Goal: Information Seeking & Learning: Learn about a topic

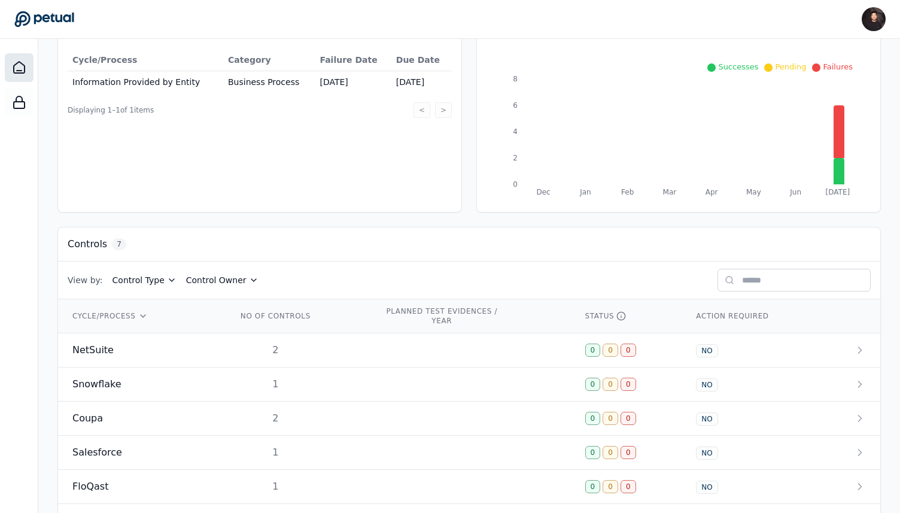
scroll to position [230, 0]
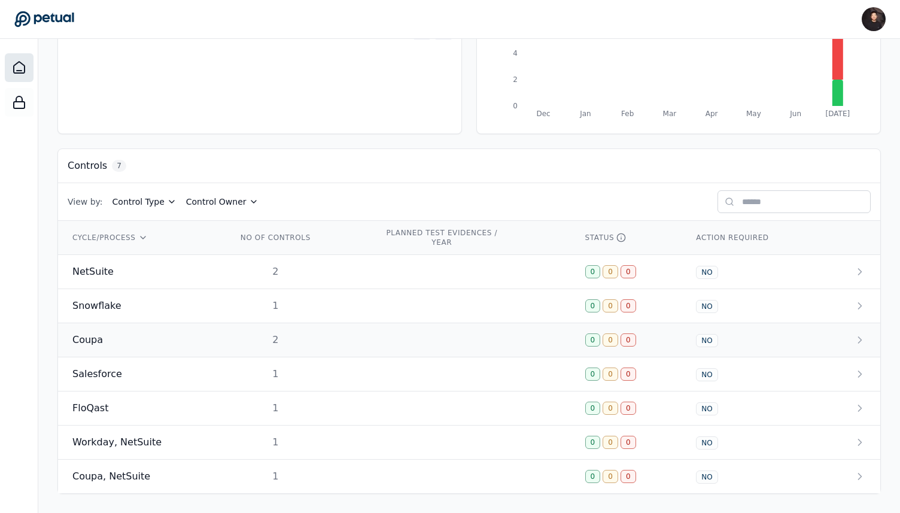
click at [222, 340] on td "2" at bounding box center [295, 340] width 147 height 34
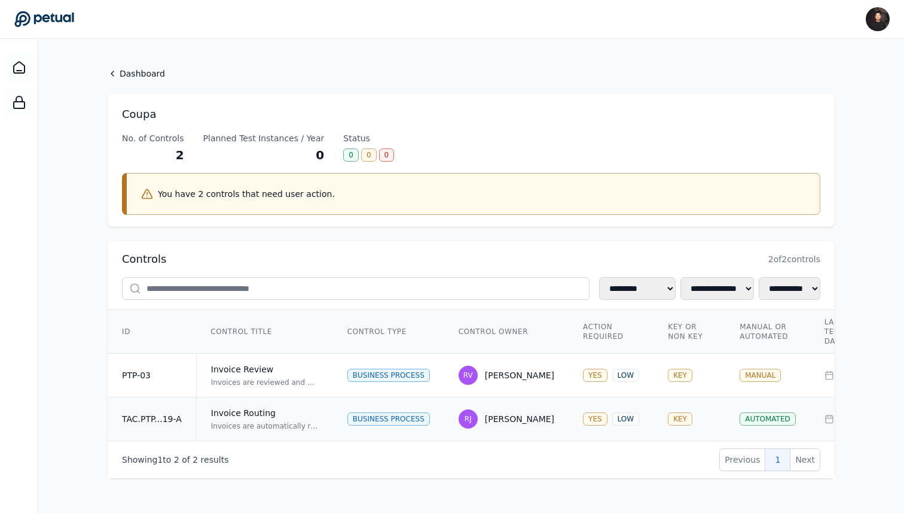
click at [228, 415] on div "Invoice Routing" at bounding box center [265, 413] width 108 height 12
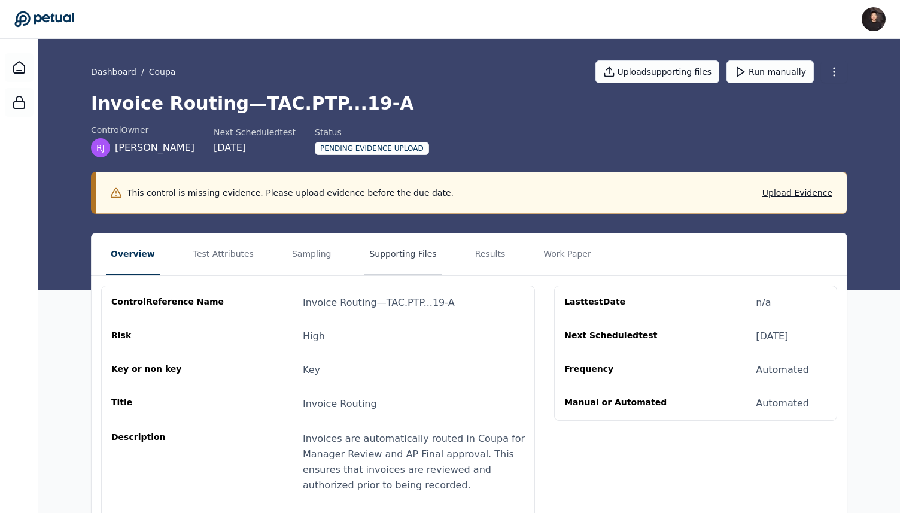
click at [426, 247] on button "Supporting Files" at bounding box center [402, 254] width 77 height 42
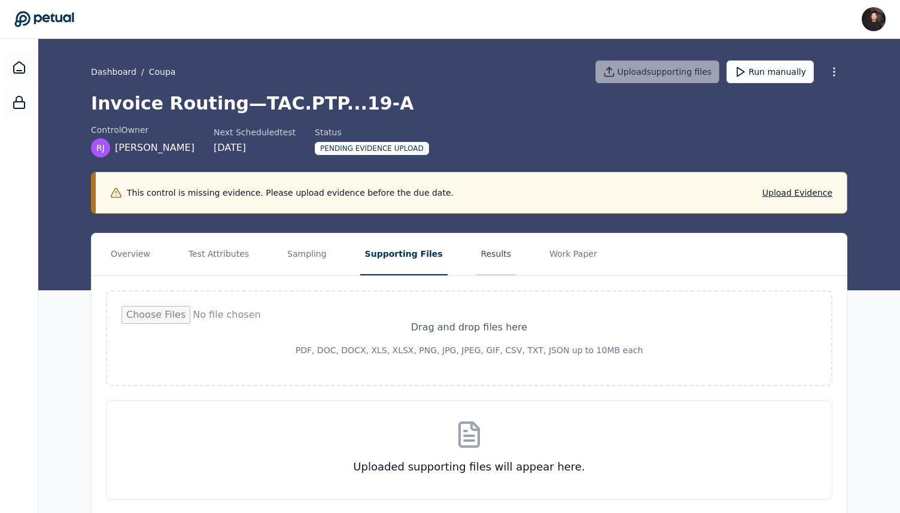
click at [476, 251] on button "Results" at bounding box center [496, 254] width 40 height 42
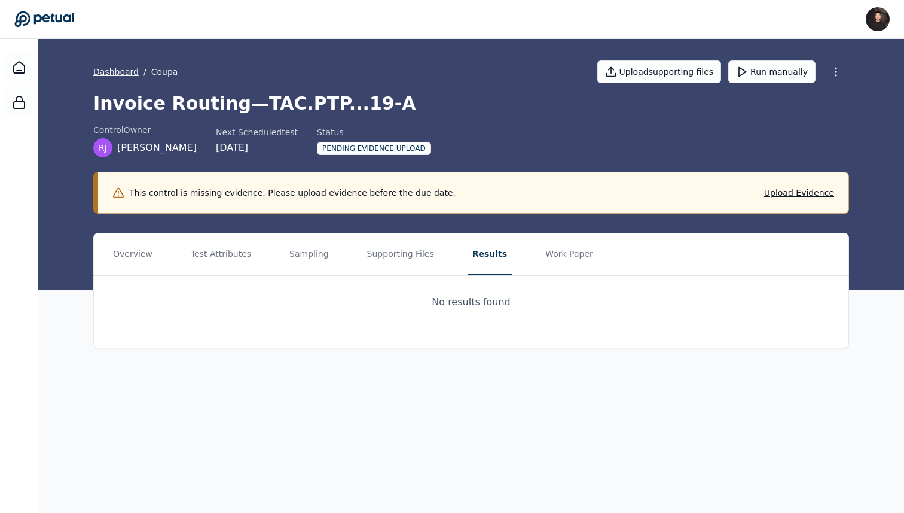
click at [118, 71] on link "Dashboard" at bounding box center [115, 72] width 45 height 12
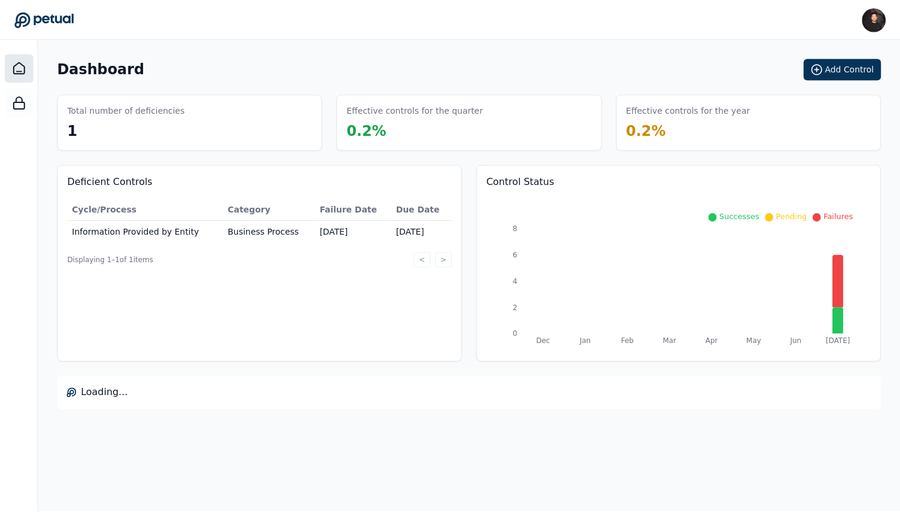
scroll to position [230, 0]
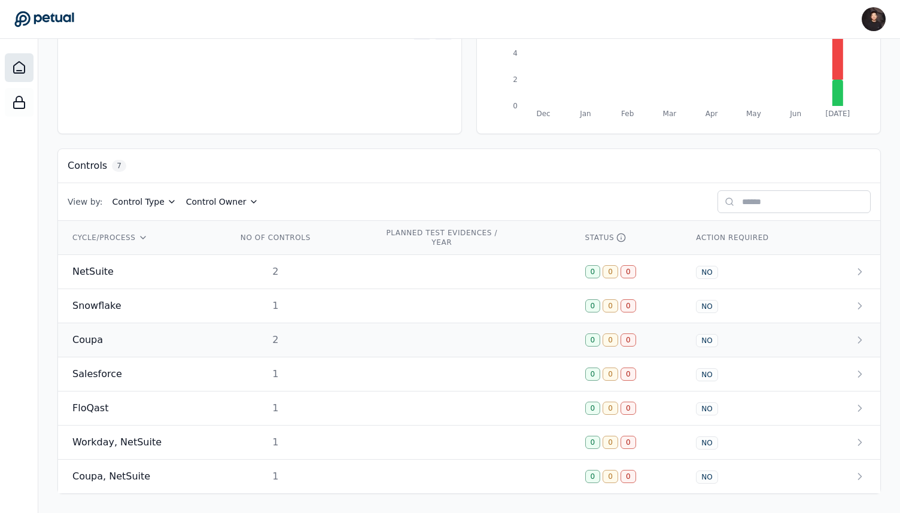
click at [237, 340] on div "2" at bounding box center [275, 340] width 77 height 14
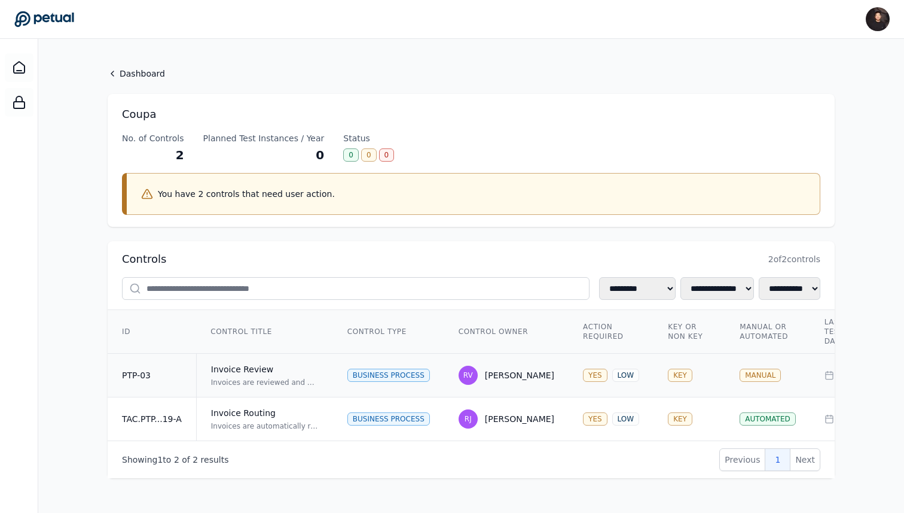
click at [247, 377] on div "Invoices are reviewed and approved by an independent reviewer on the AP team. T…" at bounding box center [265, 382] width 108 height 10
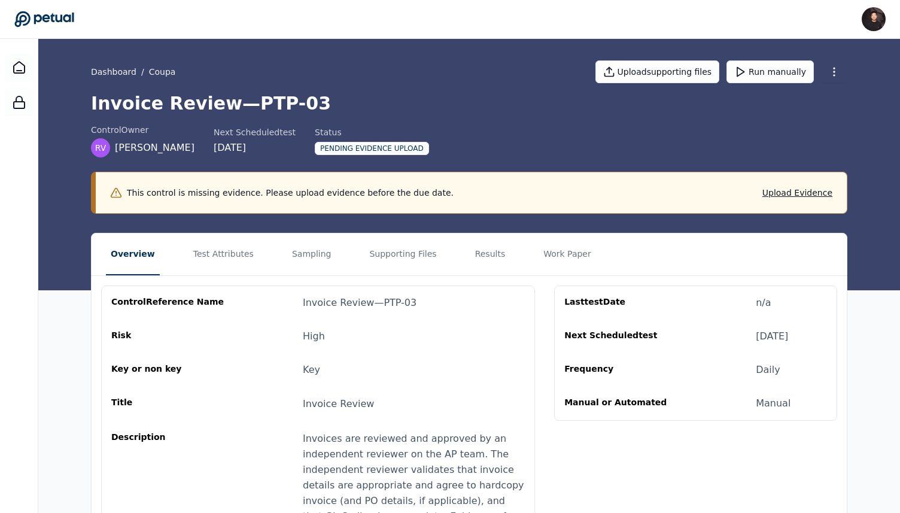
scroll to position [133, 0]
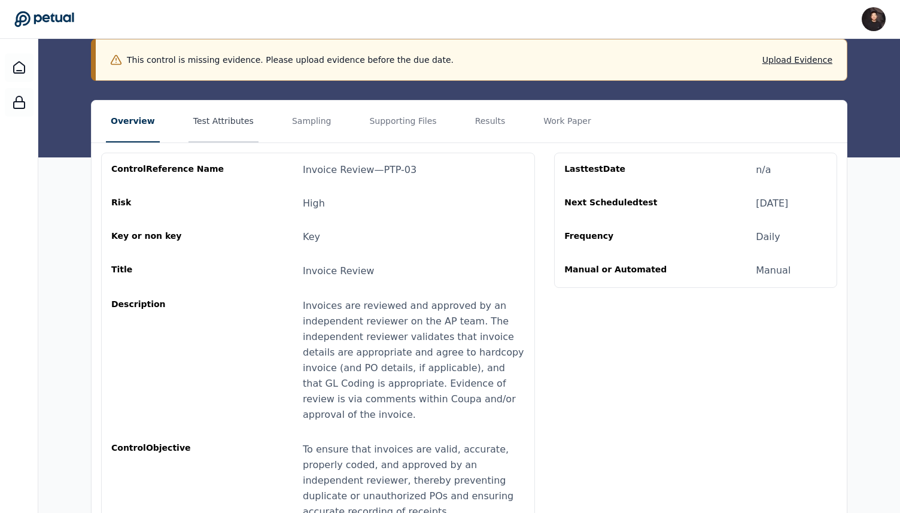
click at [230, 118] on button "Test Attributes" at bounding box center [223, 121] width 70 height 42
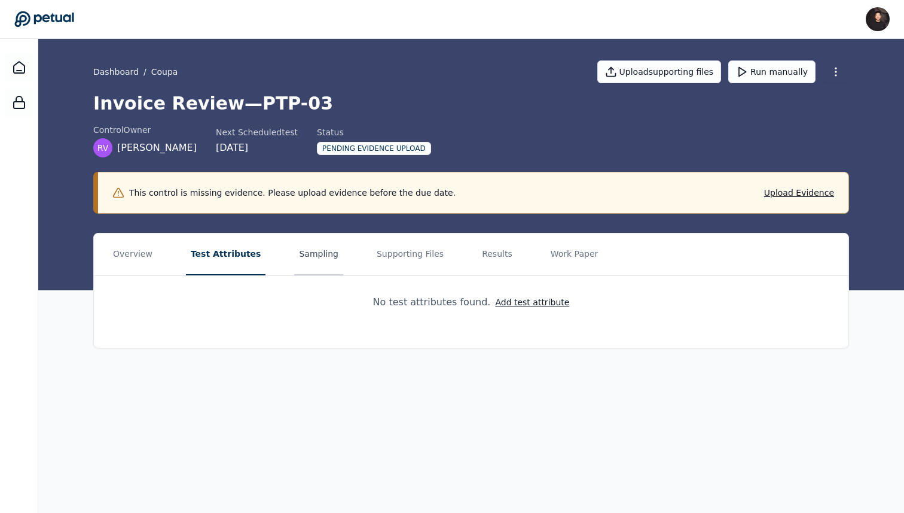
click at [295, 263] on button "Sampling" at bounding box center [318, 254] width 49 height 42
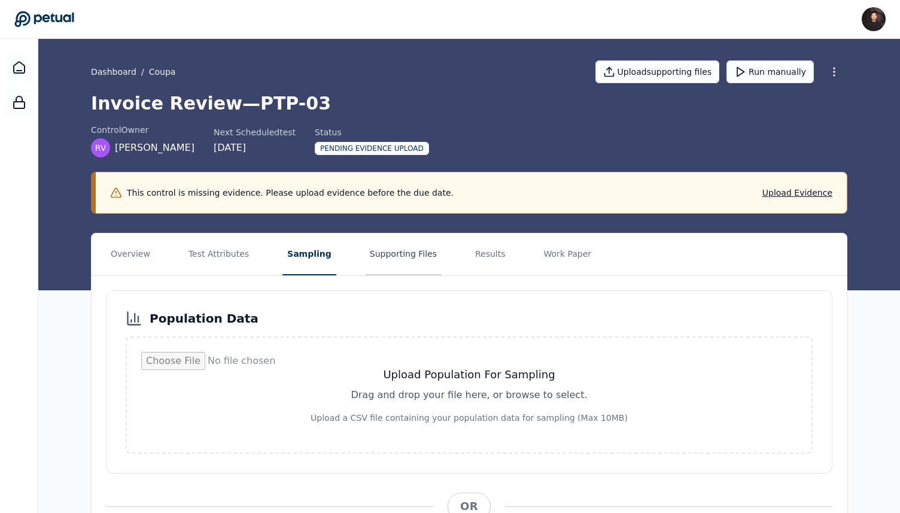
click at [376, 262] on button "Supporting Files" at bounding box center [403, 254] width 77 height 42
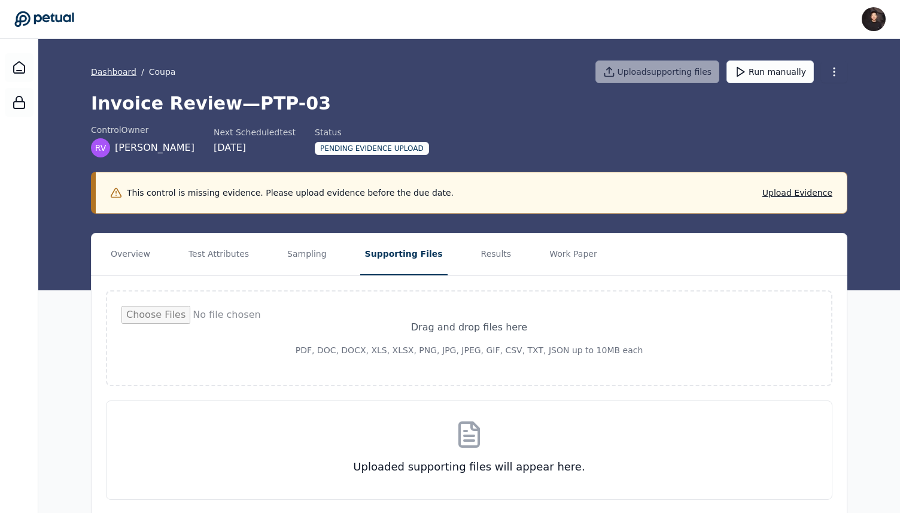
click at [122, 72] on link "Dashboard" at bounding box center [113, 72] width 45 height 12
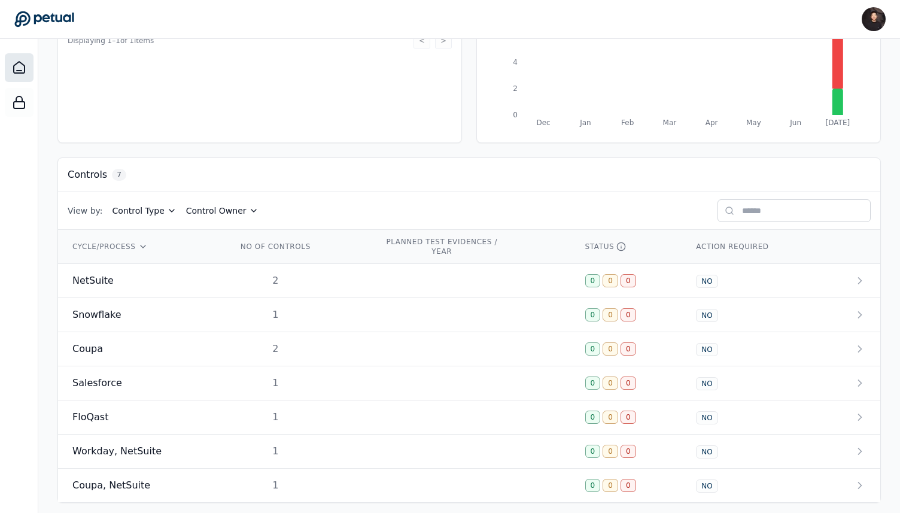
scroll to position [230, 0]
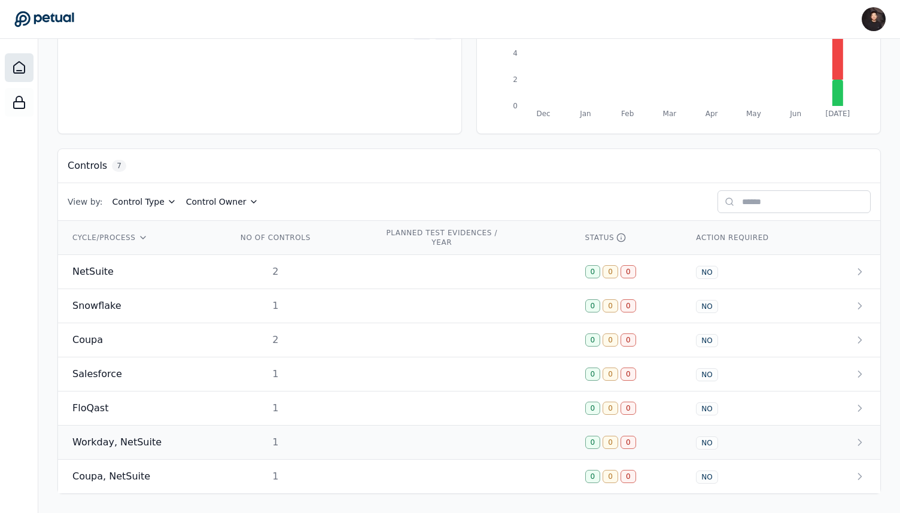
click at [148, 441] on span "Workday, NetSuite" at bounding box center [116, 442] width 89 height 14
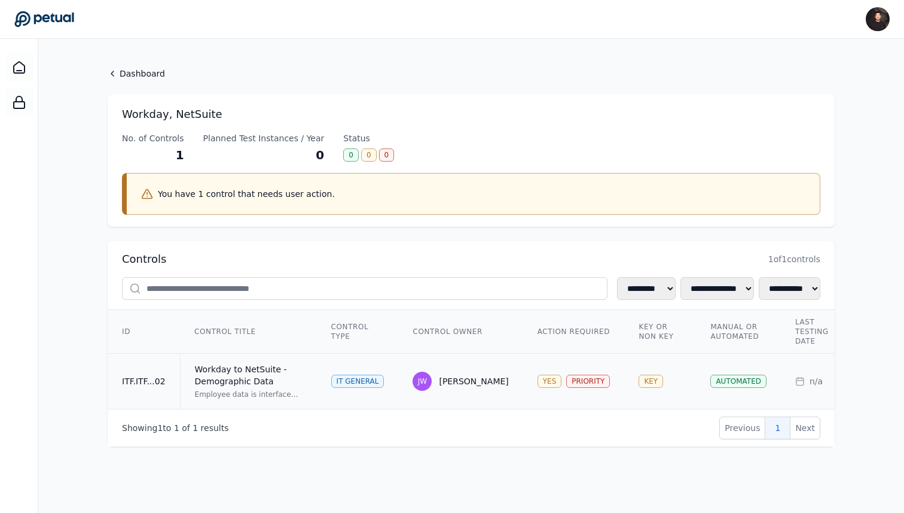
click at [251, 368] on div "Workday to NetSuite - Demographic Data" at bounding box center [249, 375] width 108 height 24
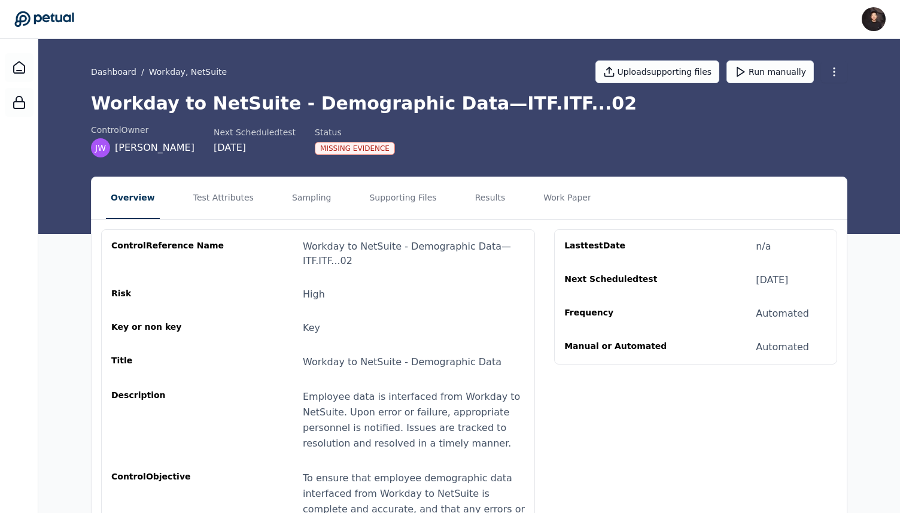
scroll to position [68, 0]
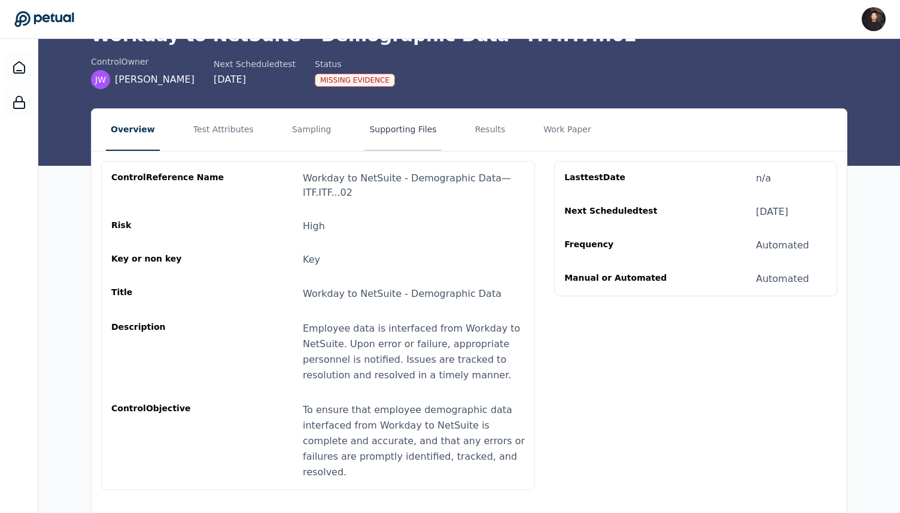
click at [385, 130] on button "Supporting Files" at bounding box center [402, 130] width 77 height 42
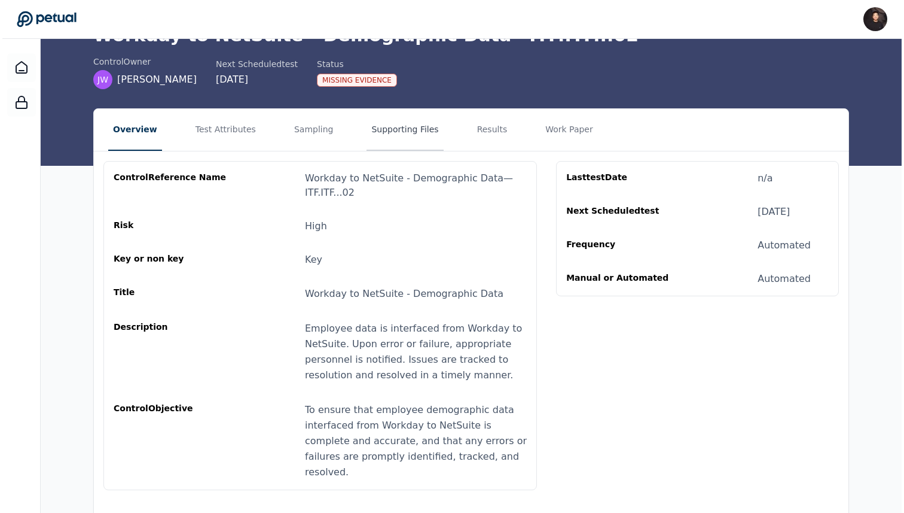
scroll to position [0, 0]
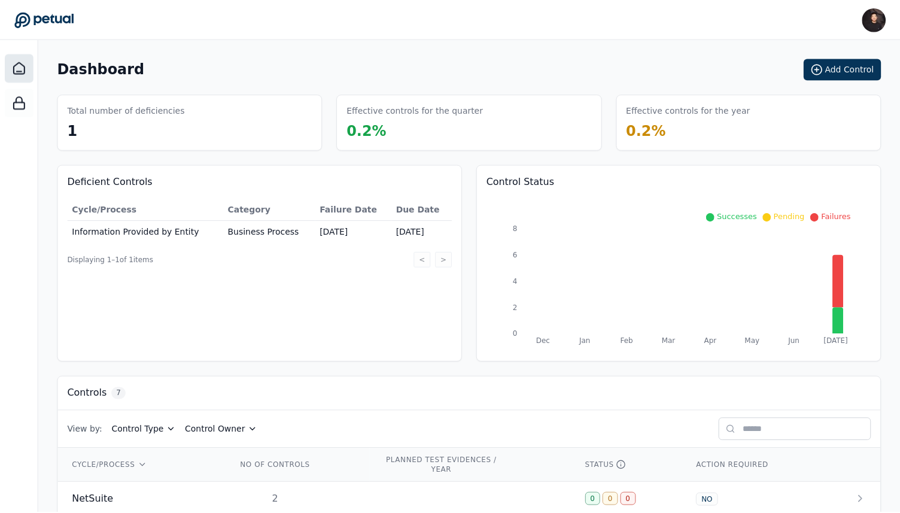
scroll to position [230, 0]
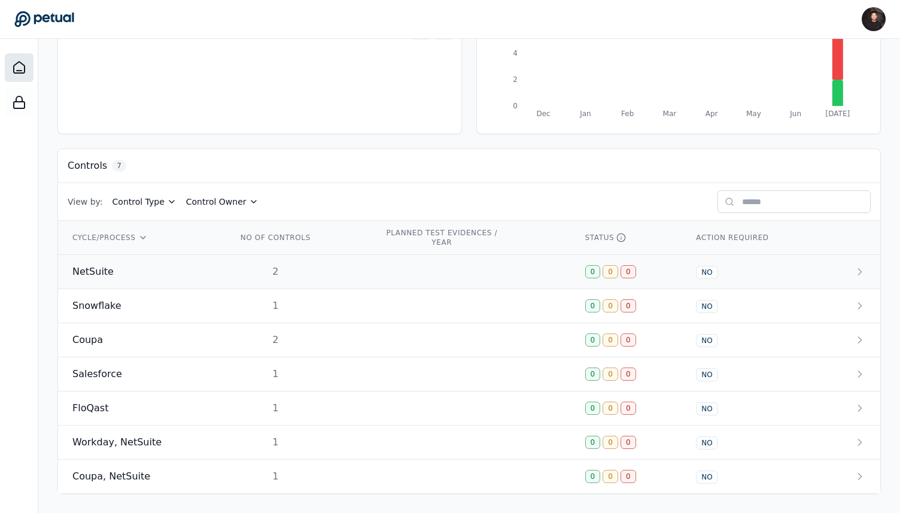
click at [206, 277] on td "NetSuite" at bounding box center [140, 272] width 164 height 34
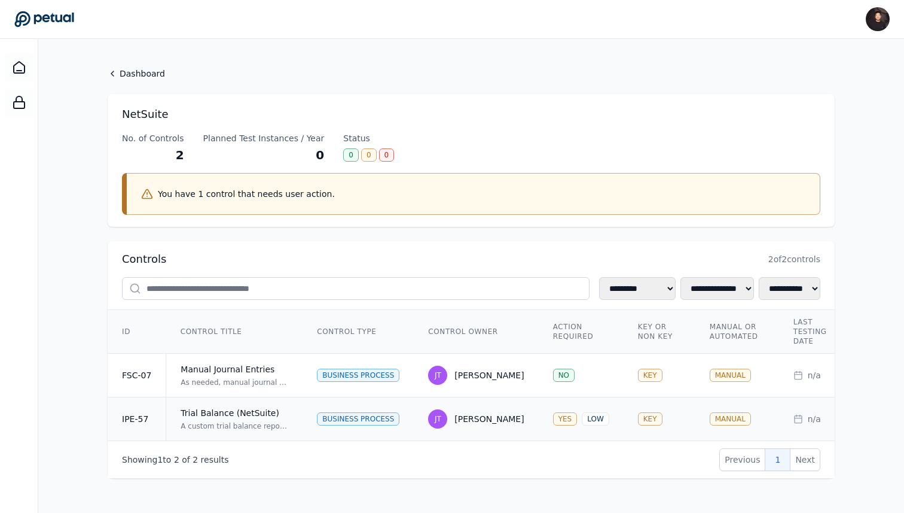
click at [232, 417] on div "Trial Balance (NetSuite)" at bounding box center [235, 413] width 108 height 12
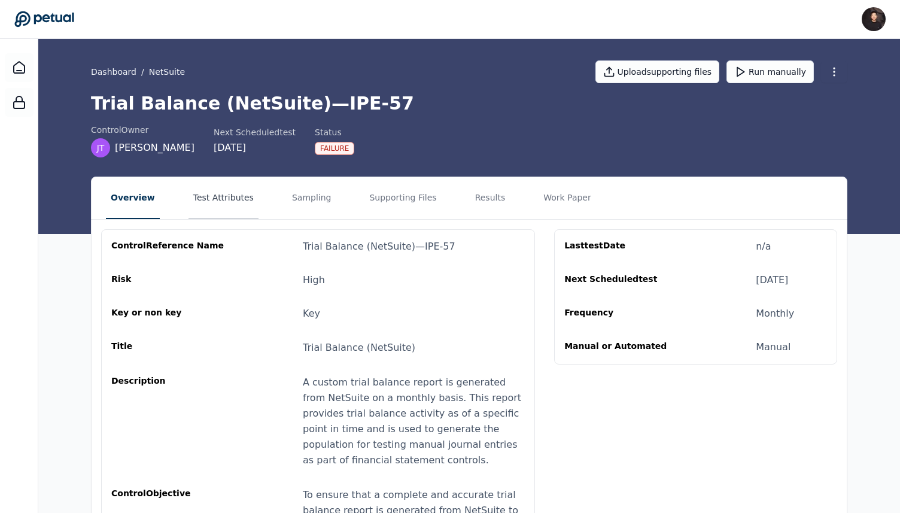
click at [230, 201] on button "Test Attributes" at bounding box center [223, 198] width 70 height 42
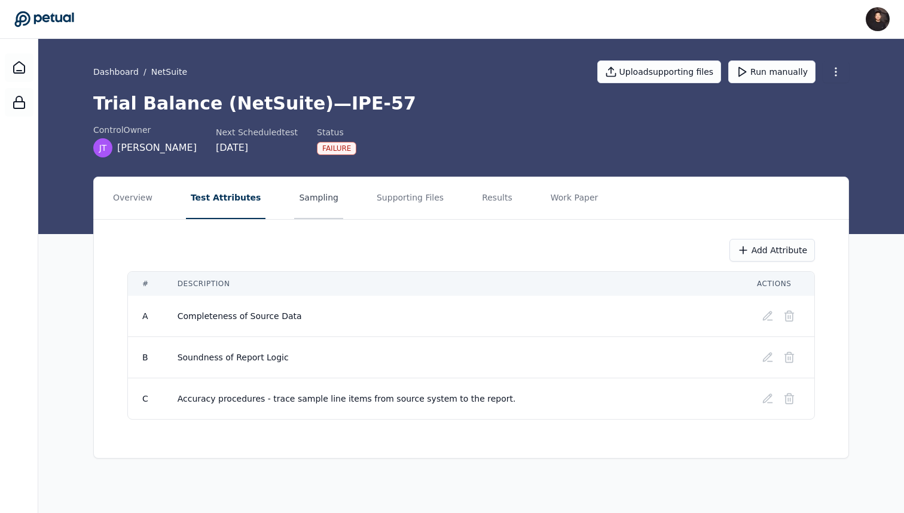
click at [315, 202] on button "Sampling" at bounding box center [318, 198] width 49 height 42
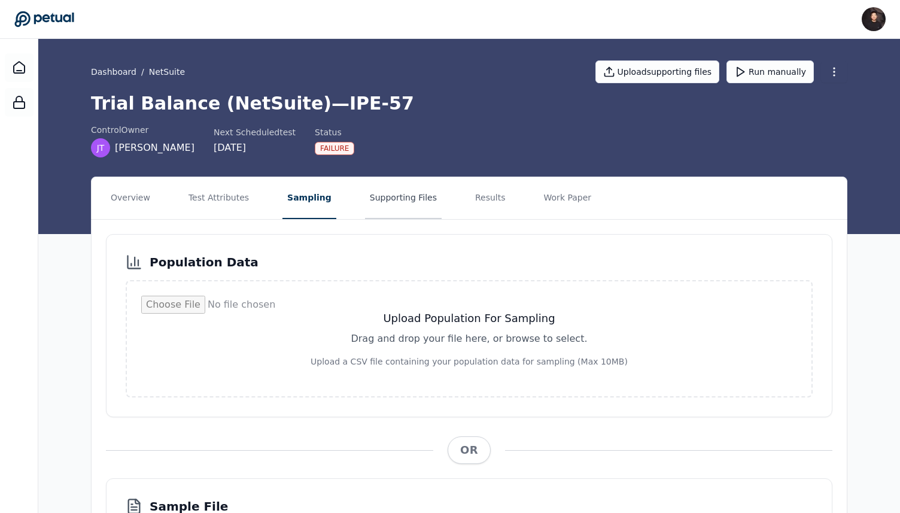
click at [394, 203] on button "Supporting Files" at bounding box center [403, 198] width 77 height 42
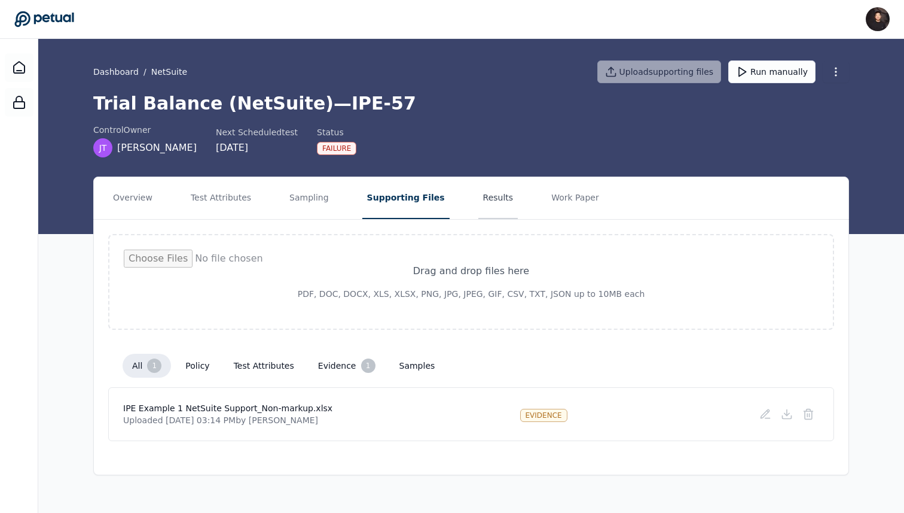
click at [478, 203] on button "Results" at bounding box center [498, 198] width 40 height 42
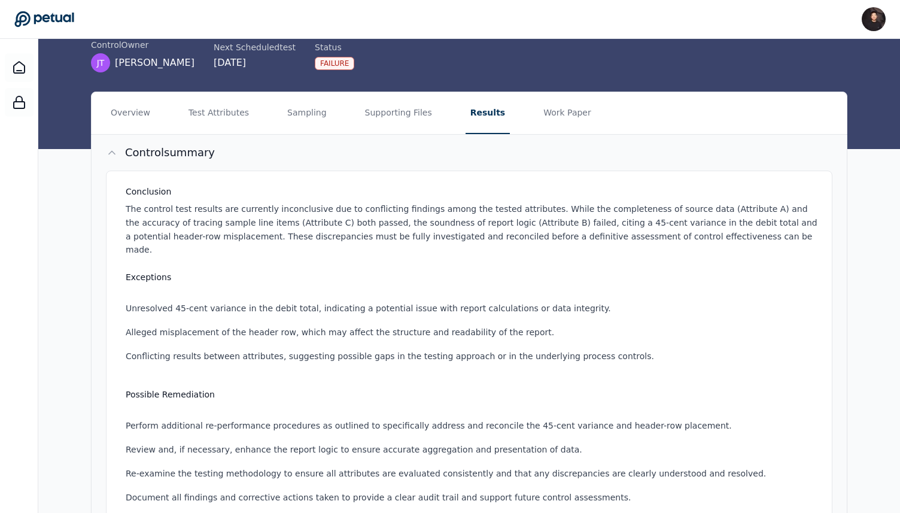
scroll to position [71, 0]
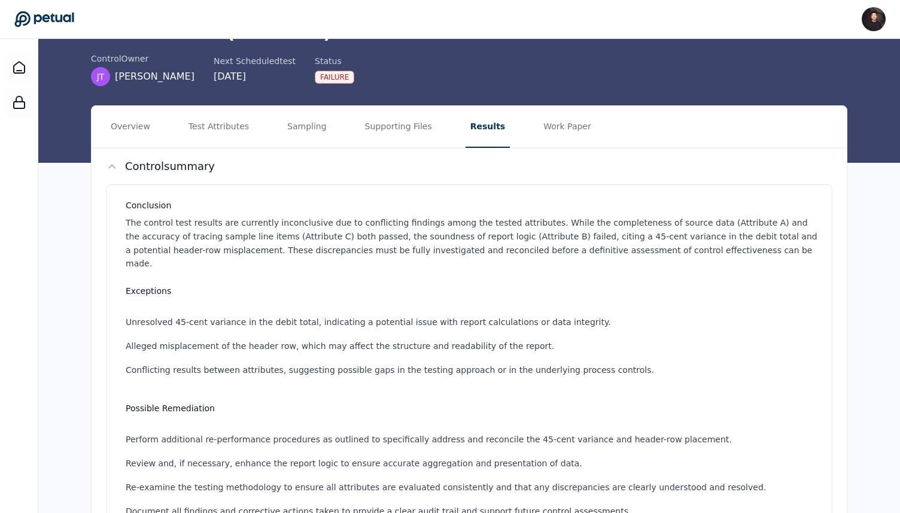
click at [43, 26] on icon at bounding box center [44, 19] width 60 height 17
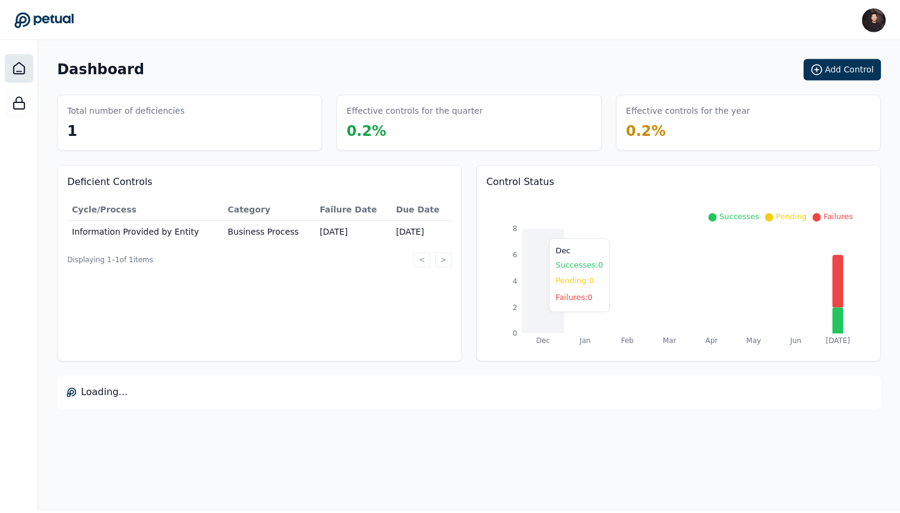
scroll to position [230, 0]
